Goal: Task Accomplishment & Management: Manage account settings

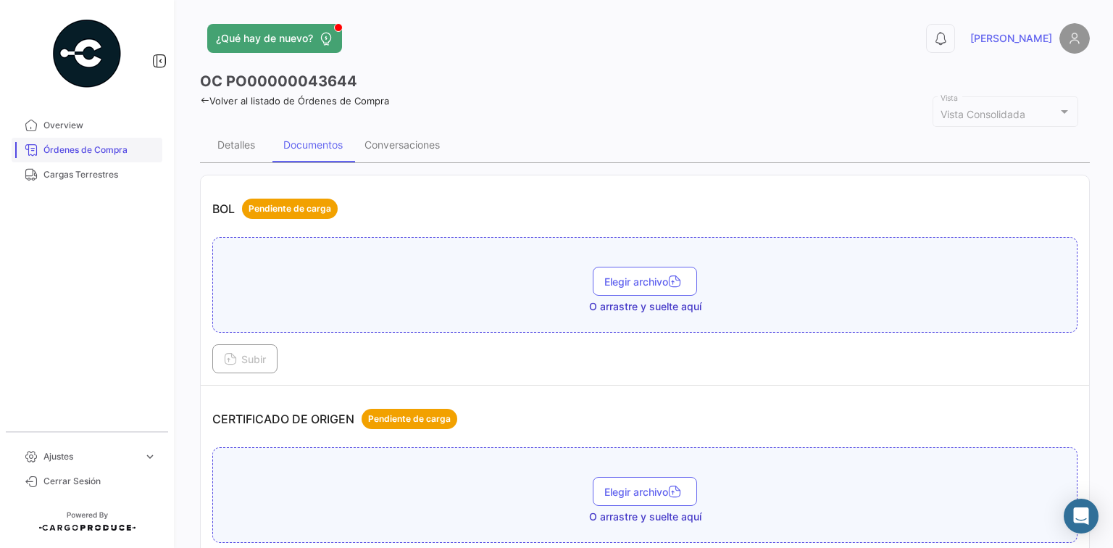
scroll to position [753, 0]
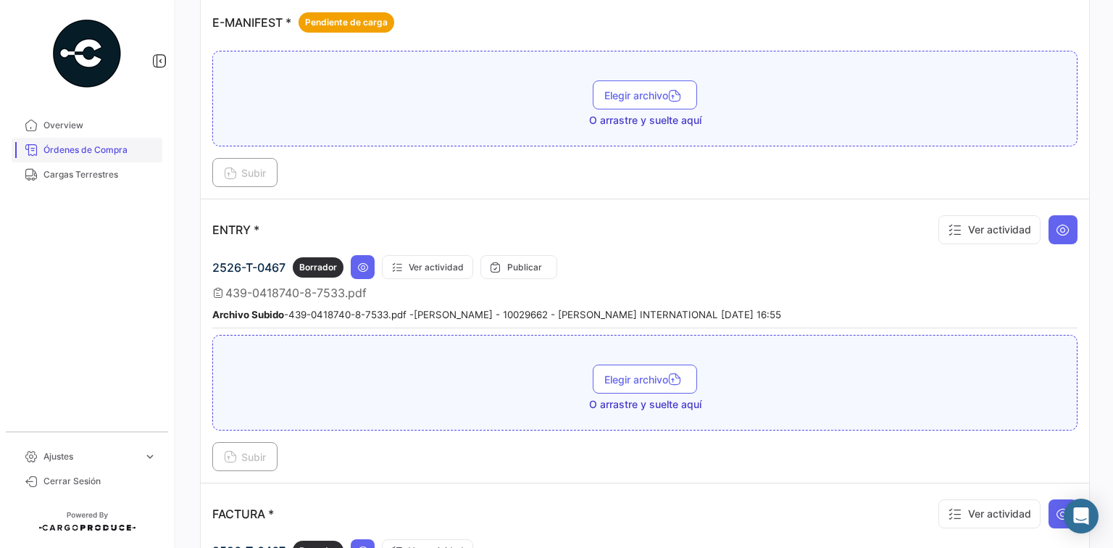
click at [133, 152] on span "Órdenes de Compra" at bounding box center [99, 149] width 113 height 13
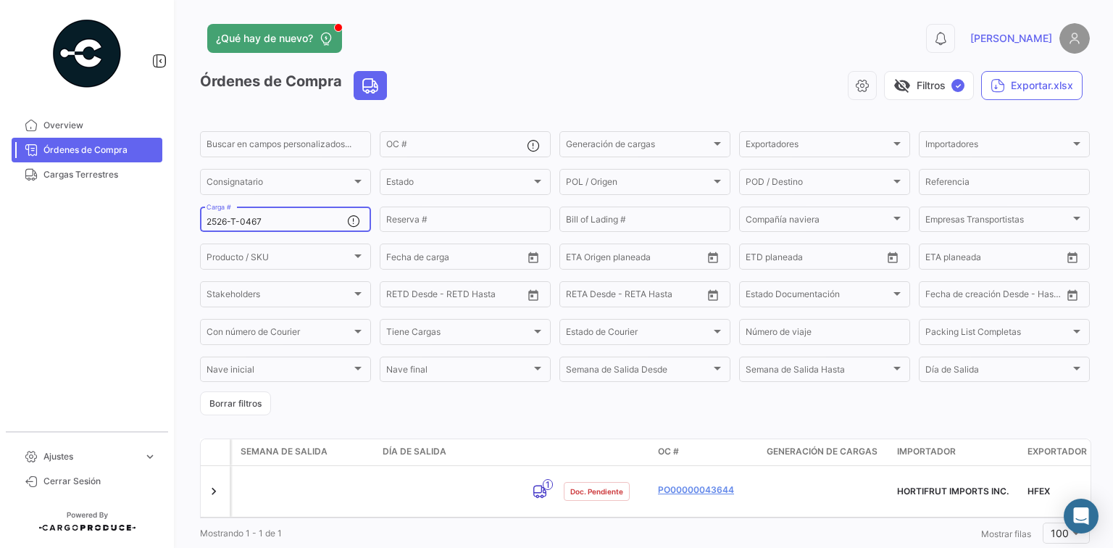
click at [271, 220] on input "2526-T-0467" at bounding box center [276, 222] width 141 height 10
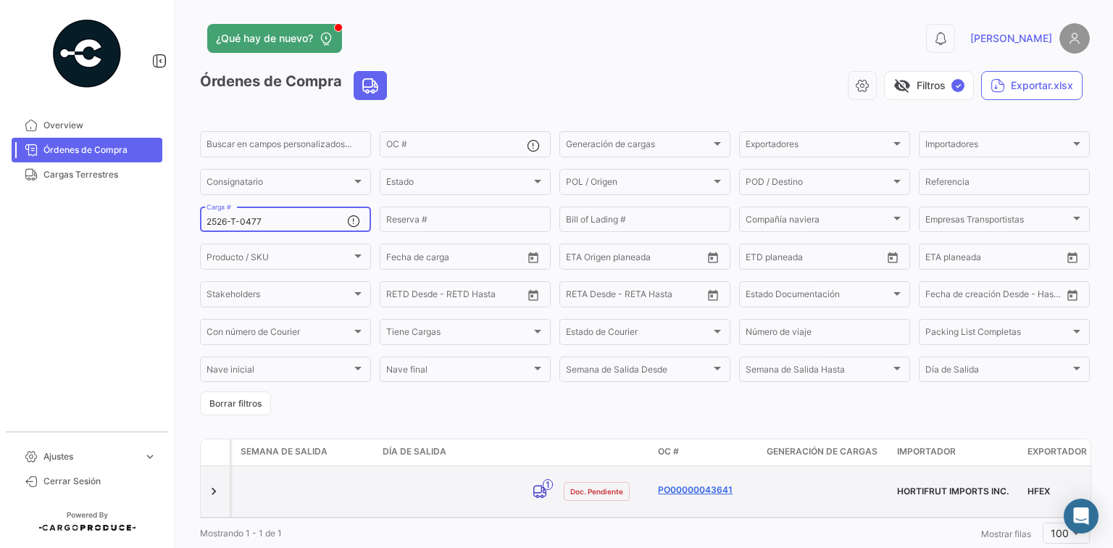
type input "2526-T-0477"
click at [712, 485] on link "PO00000043641" at bounding box center [706, 489] width 97 height 13
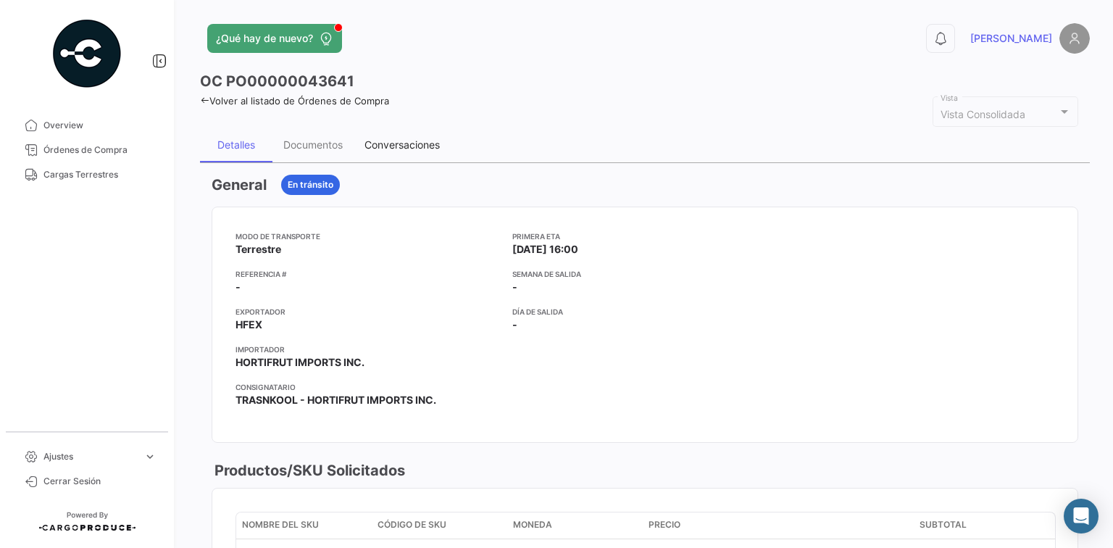
click at [414, 140] on div "Conversaciones" at bounding box center [401, 144] width 75 height 12
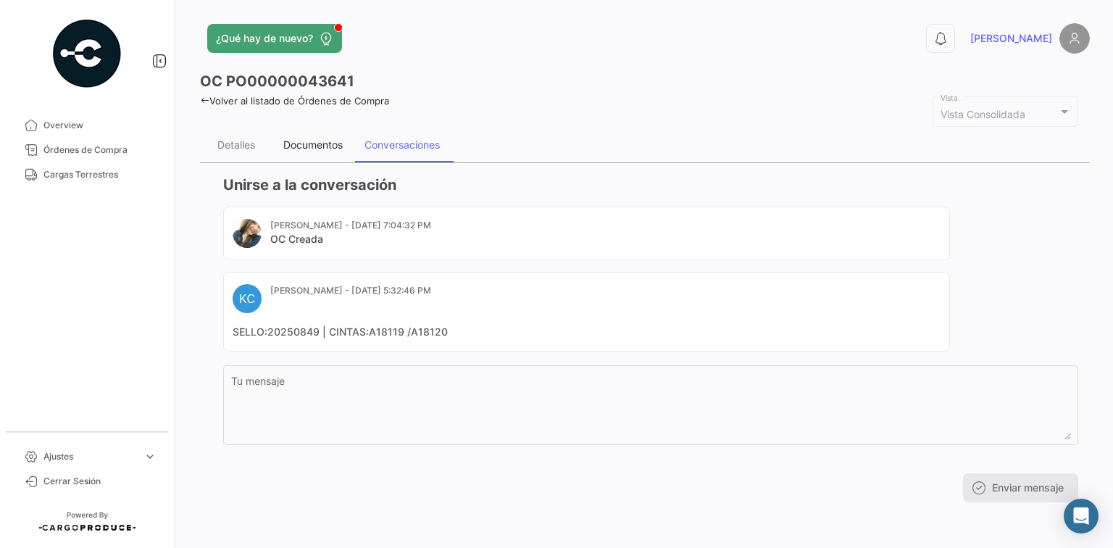
click at [320, 139] on div "Documentos" at bounding box center [312, 144] width 59 height 12
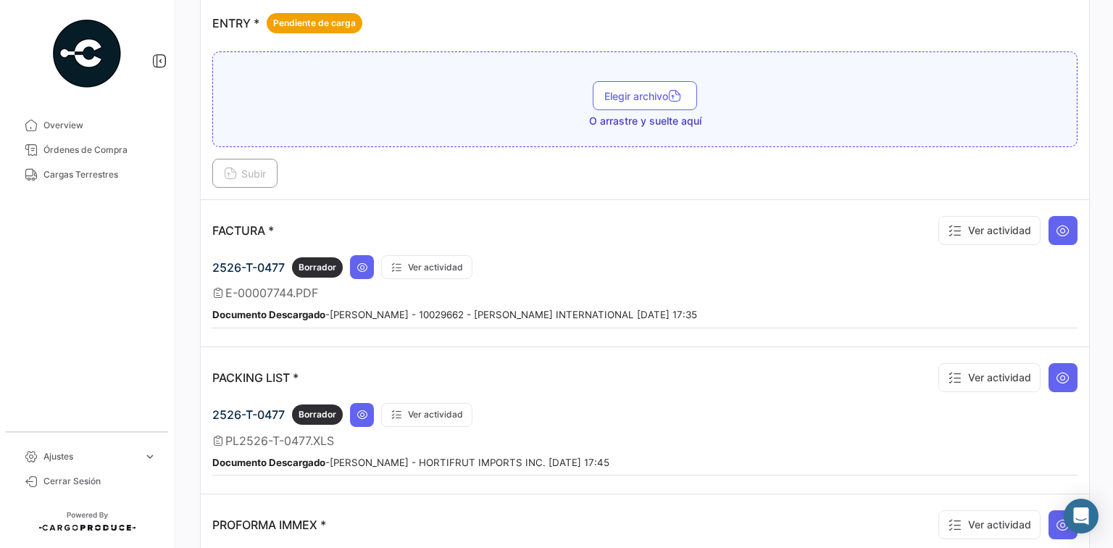
scroll to position [985, 0]
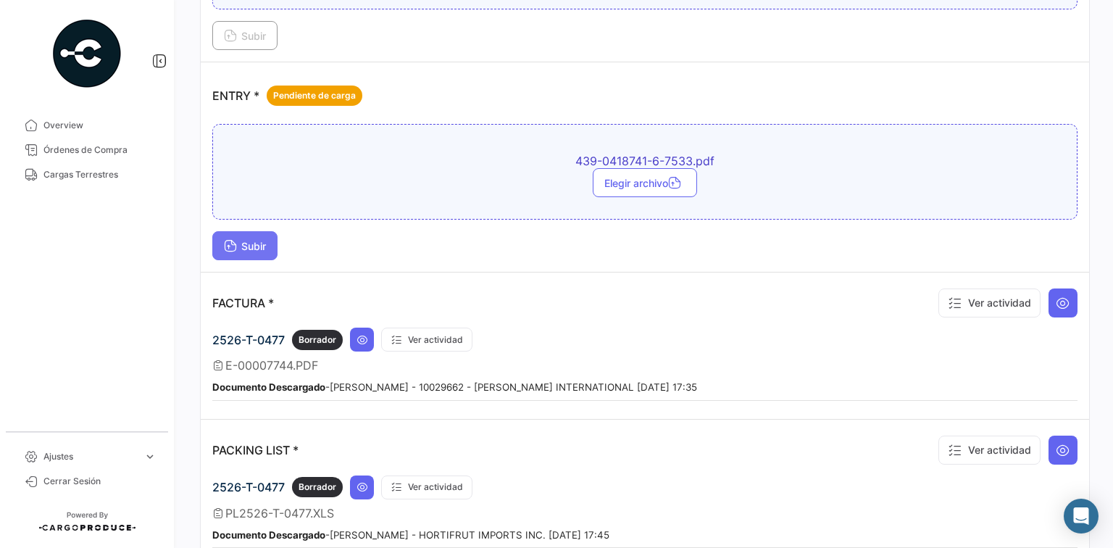
click at [245, 231] on button "Subir" at bounding box center [244, 245] width 65 height 29
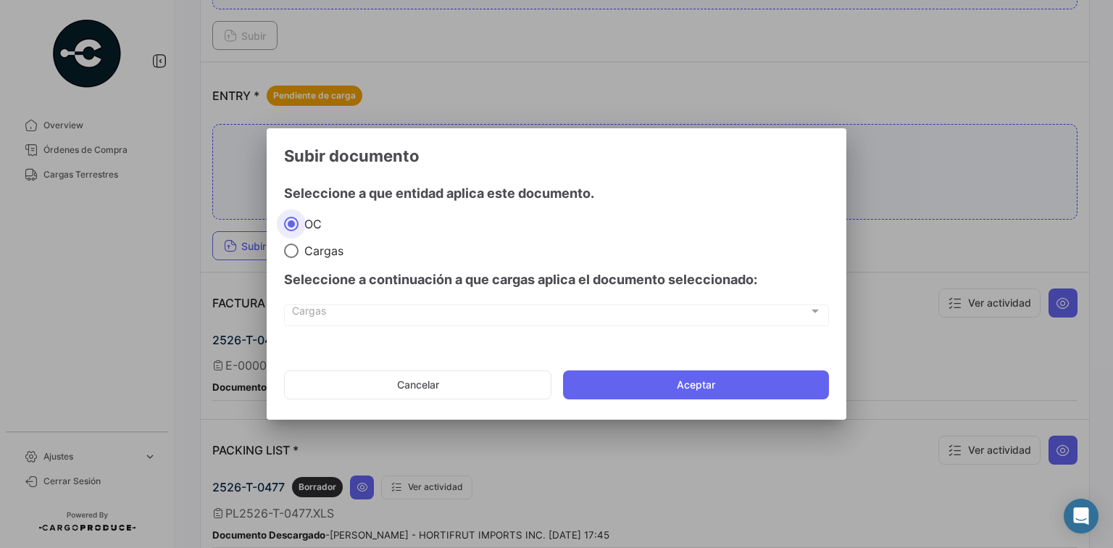
click at [316, 255] on span "Cargas" at bounding box center [320, 250] width 45 height 14
click at [298, 255] on input "Cargas" at bounding box center [291, 250] width 14 height 14
radio input "true"
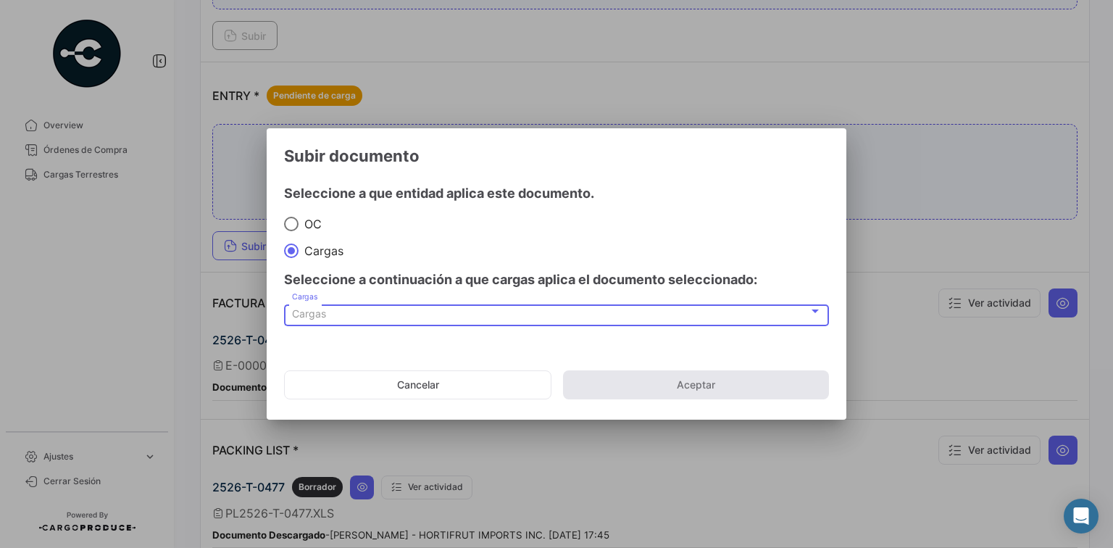
click at [342, 311] on div "Cargas" at bounding box center [550, 314] width 516 height 12
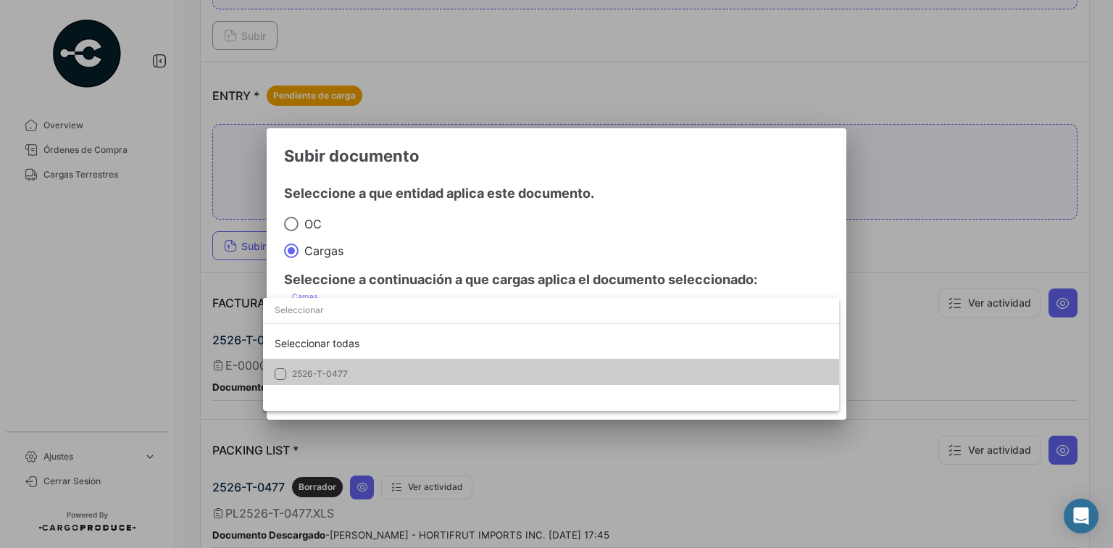
click at [388, 361] on mat-option "2526-T-0477" at bounding box center [551, 374] width 576 height 30
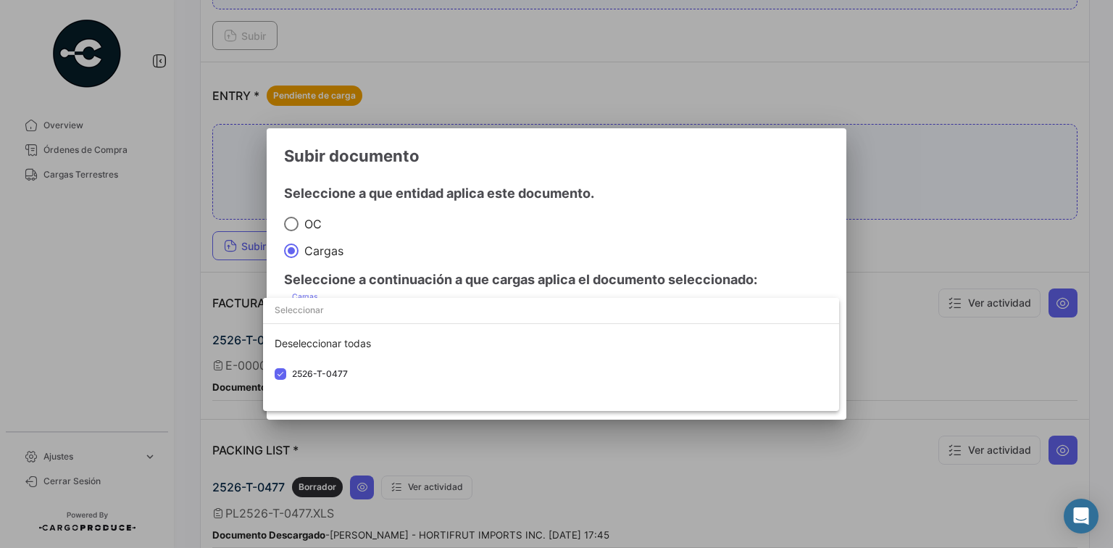
click at [511, 285] on div at bounding box center [556, 274] width 1113 height 548
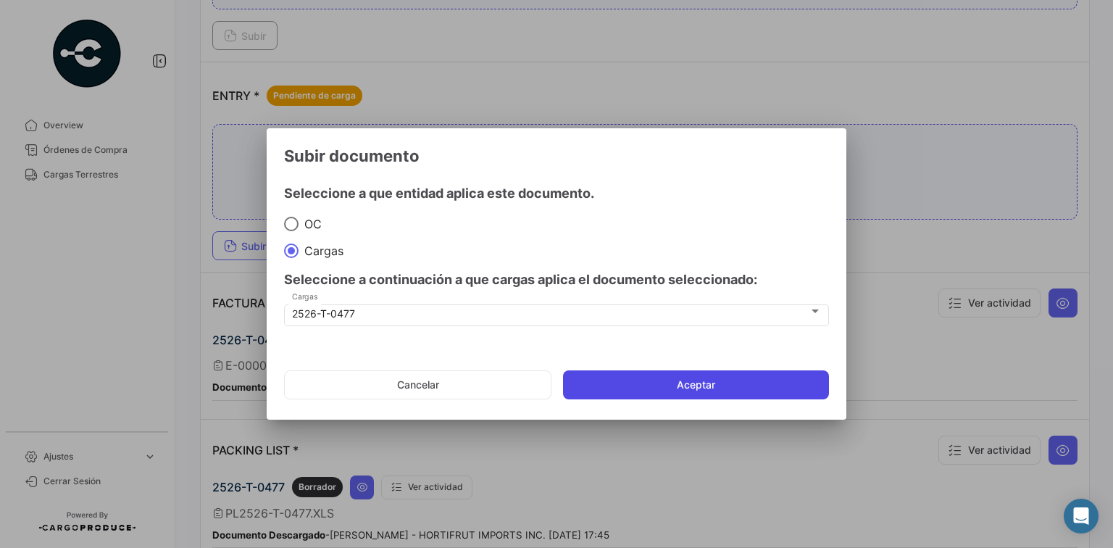
click at [671, 370] on button "Aceptar" at bounding box center [696, 384] width 266 height 29
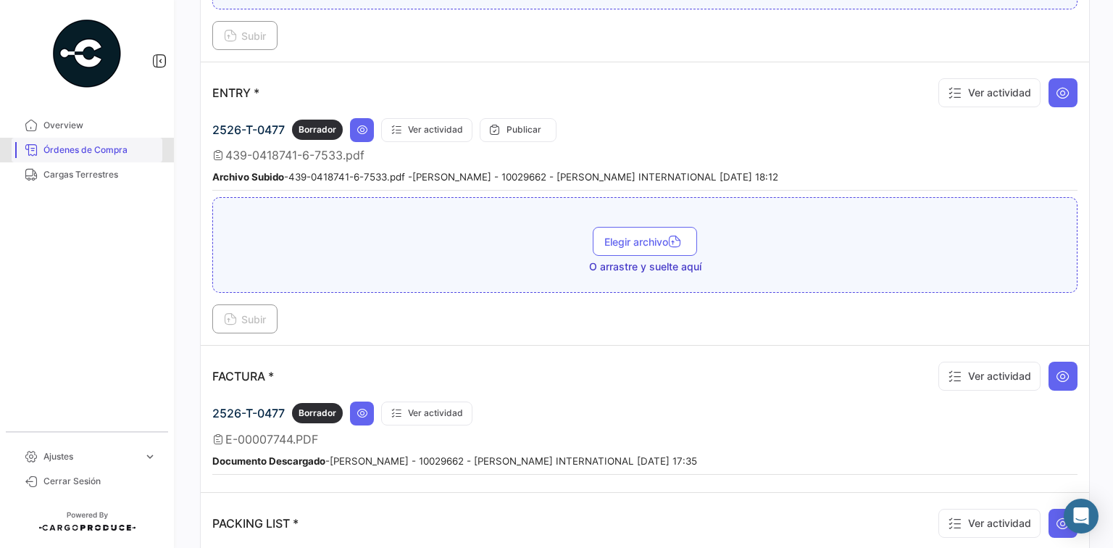
click at [137, 156] on link "Órdenes de Compra" at bounding box center [87, 150] width 151 height 25
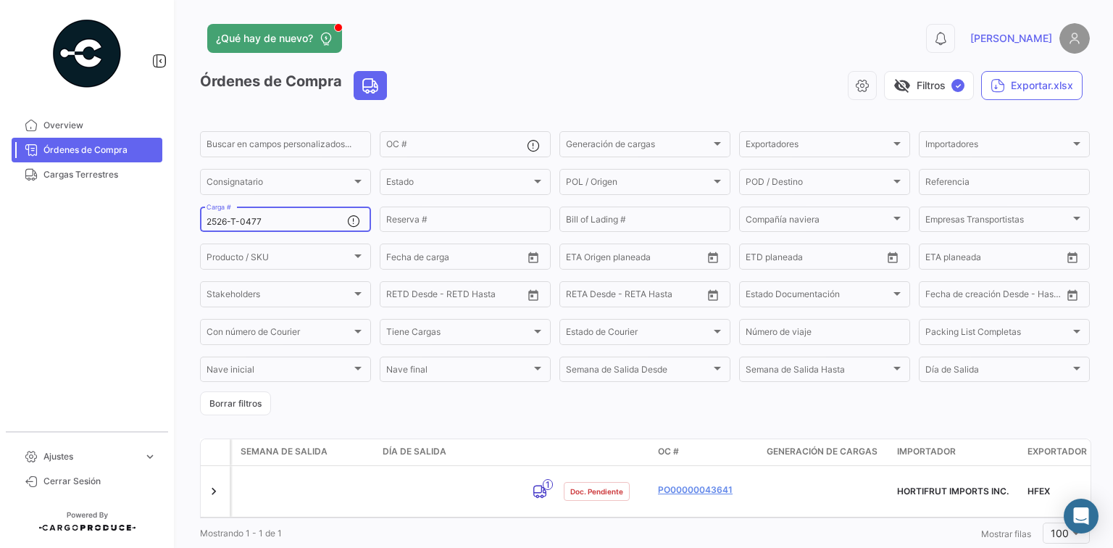
click at [287, 222] on input "2526-T-0477" at bounding box center [276, 222] width 141 height 10
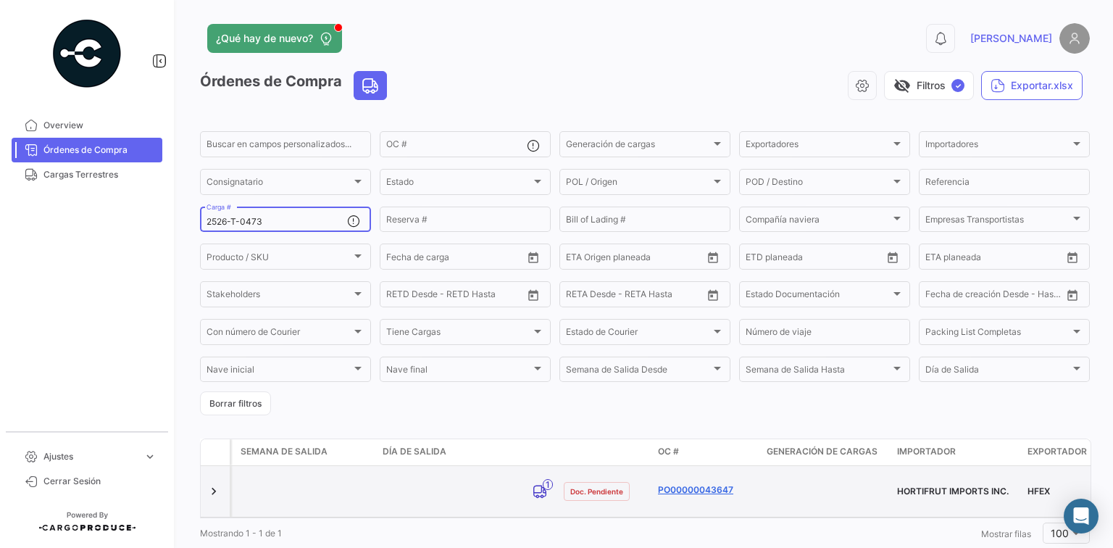
type input "2526-T-0473"
click at [688, 484] on link "PO00000043647" at bounding box center [706, 489] width 97 height 13
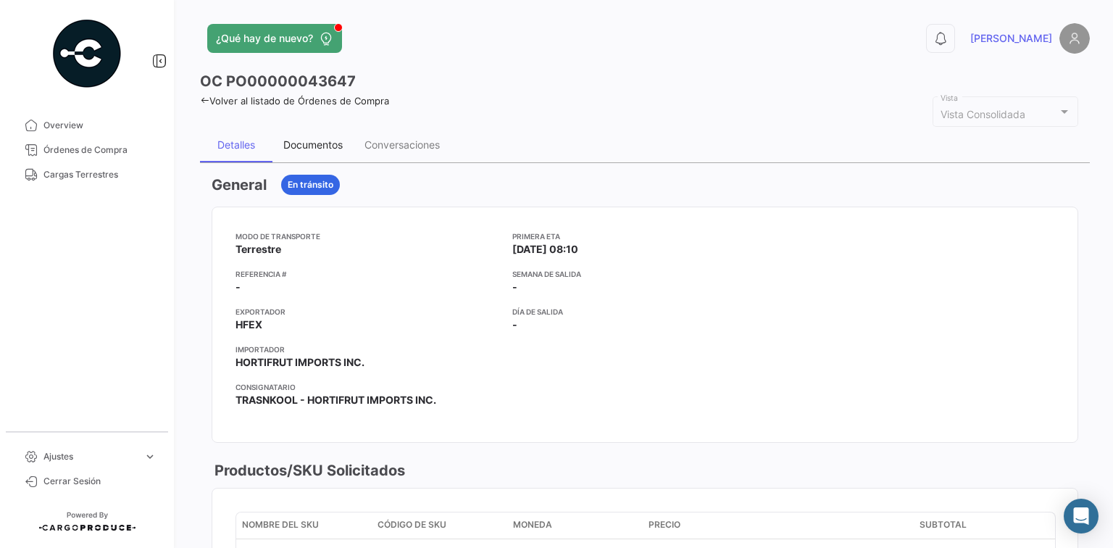
click at [327, 147] on div "Documentos" at bounding box center [312, 144] width 59 height 12
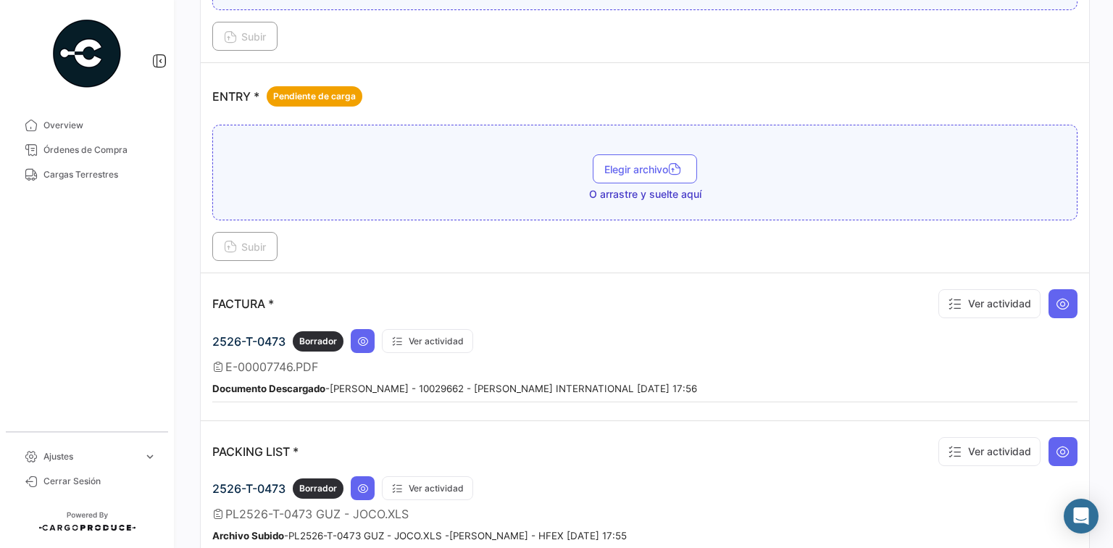
scroll to position [869, 0]
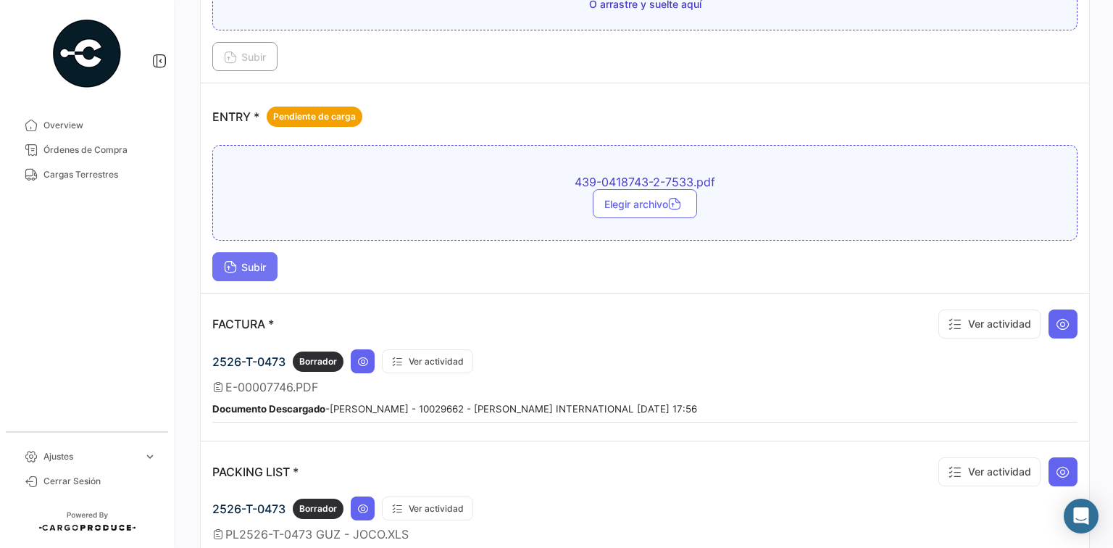
click at [247, 261] on span "Subir" at bounding box center [245, 267] width 42 height 12
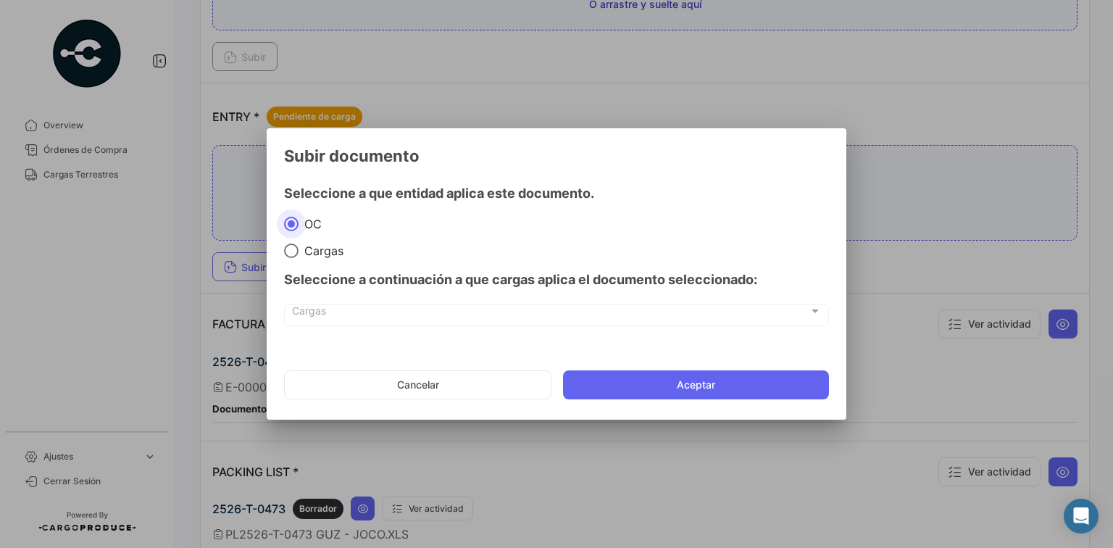
click at [310, 249] on span "Cargas" at bounding box center [320, 250] width 45 height 14
click at [298, 249] on input "Cargas" at bounding box center [291, 250] width 14 height 14
radio input "true"
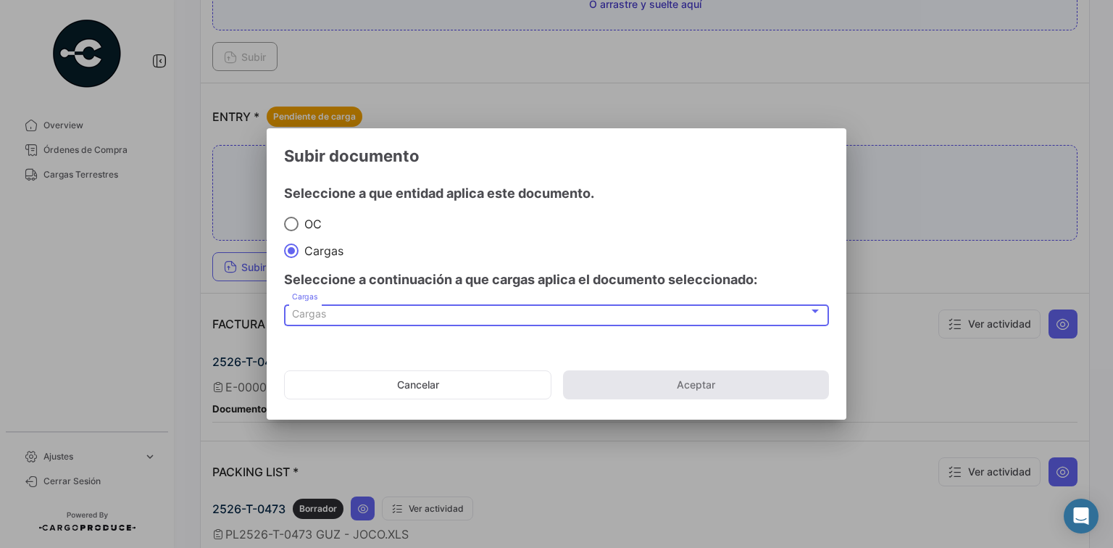
click at [360, 313] on div "Cargas" at bounding box center [550, 314] width 516 height 12
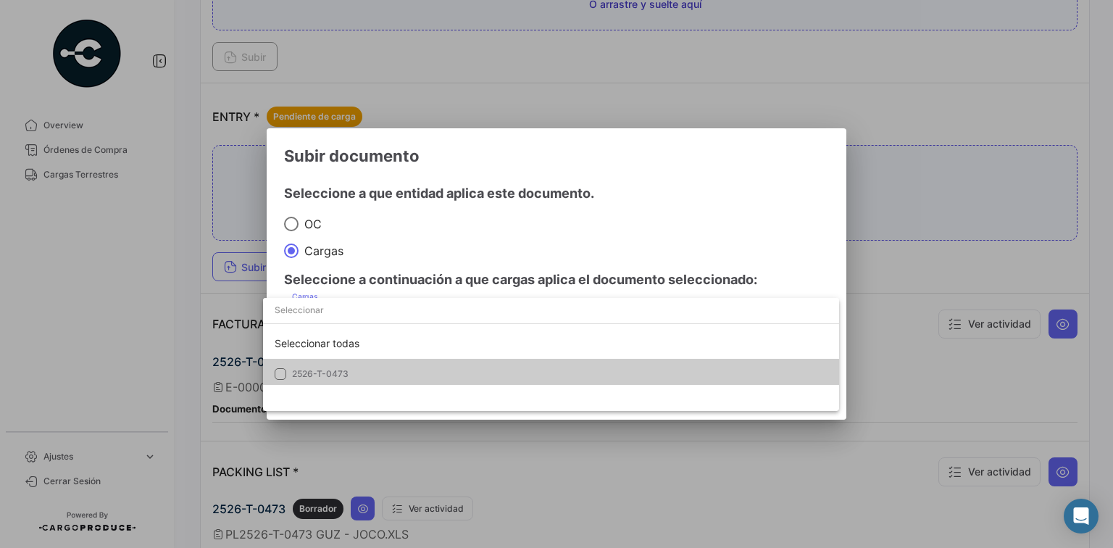
click at [421, 375] on span "2526-T-0473" at bounding box center [393, 373] width 203 height 13
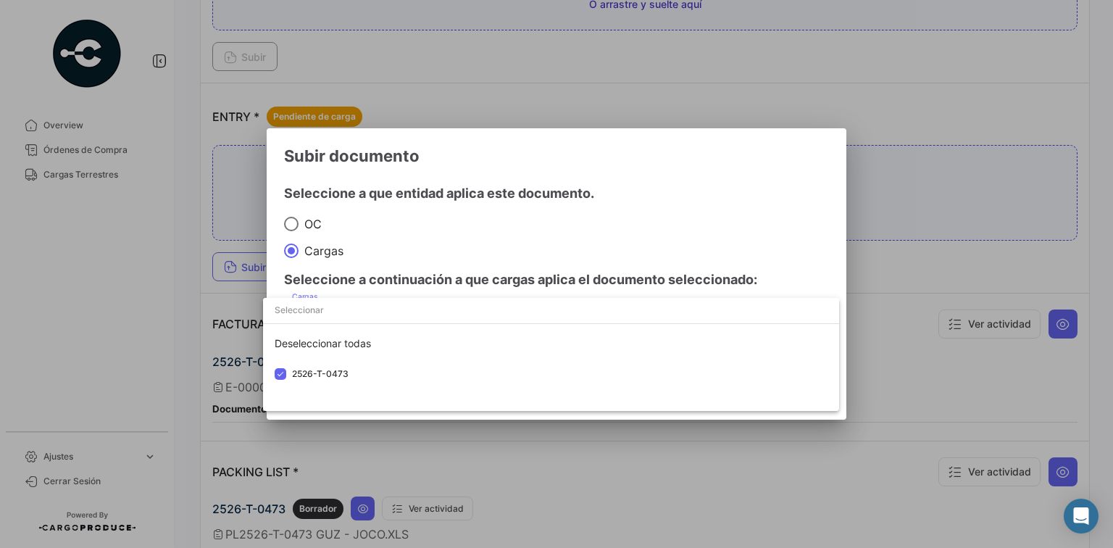
click at [543, 280] on div at bounding box center [556, 274] width 1113 height 548
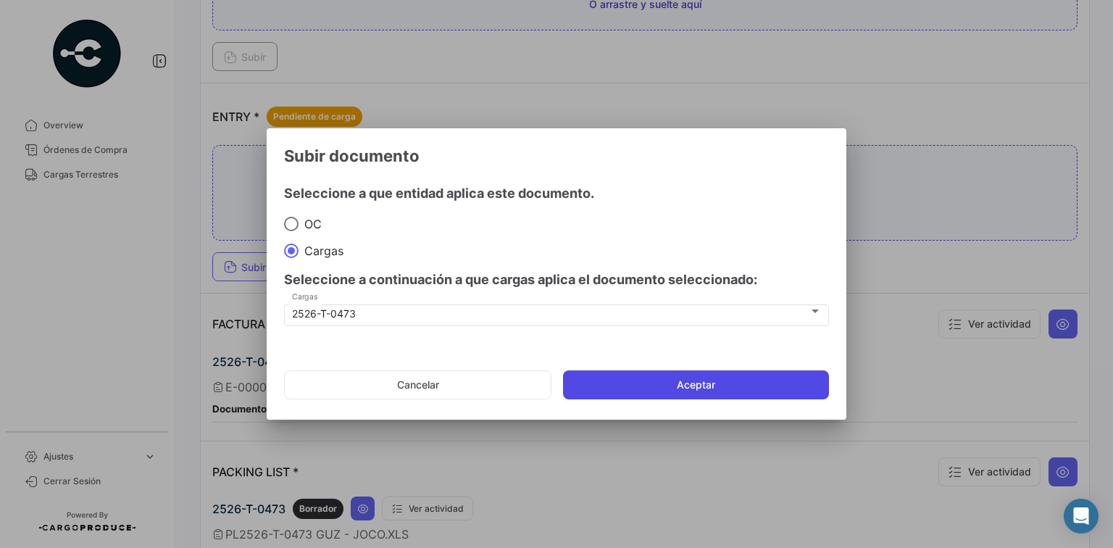
click at [719, 385] on button "Aceptar" at bounding box center [696, 384] width 266 height 29
